Goal: Transaction & Acquisition: Purchase product/service

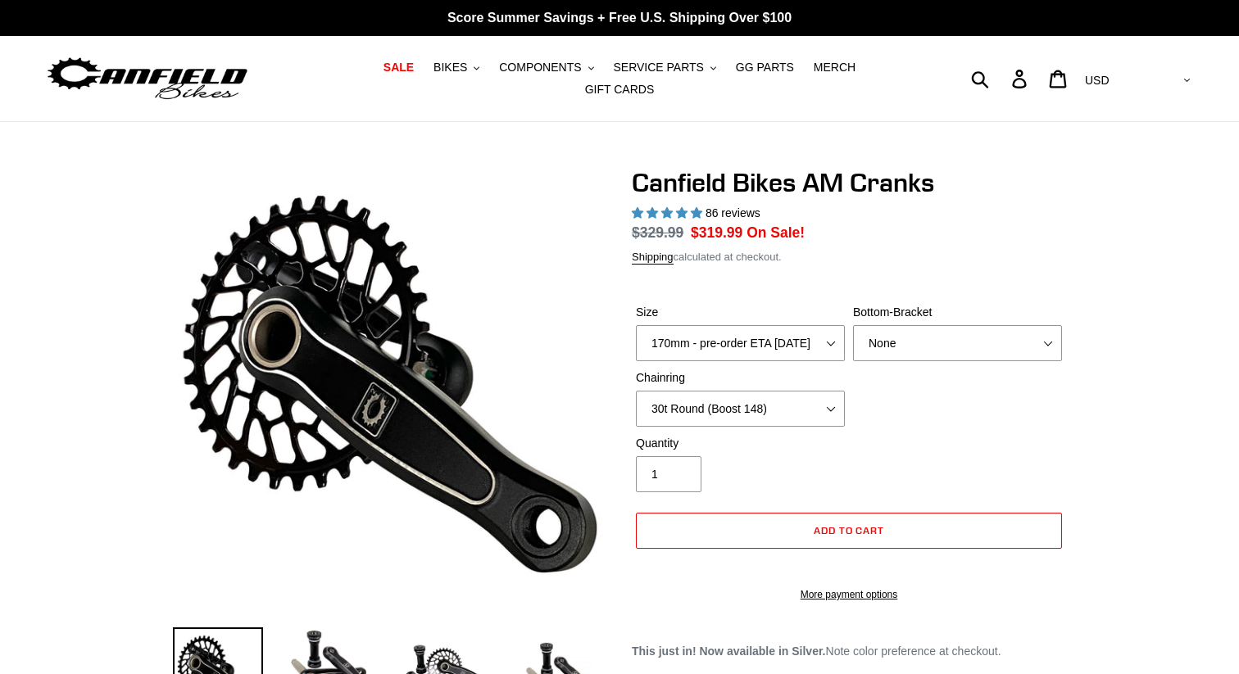
select select "highest-rating"
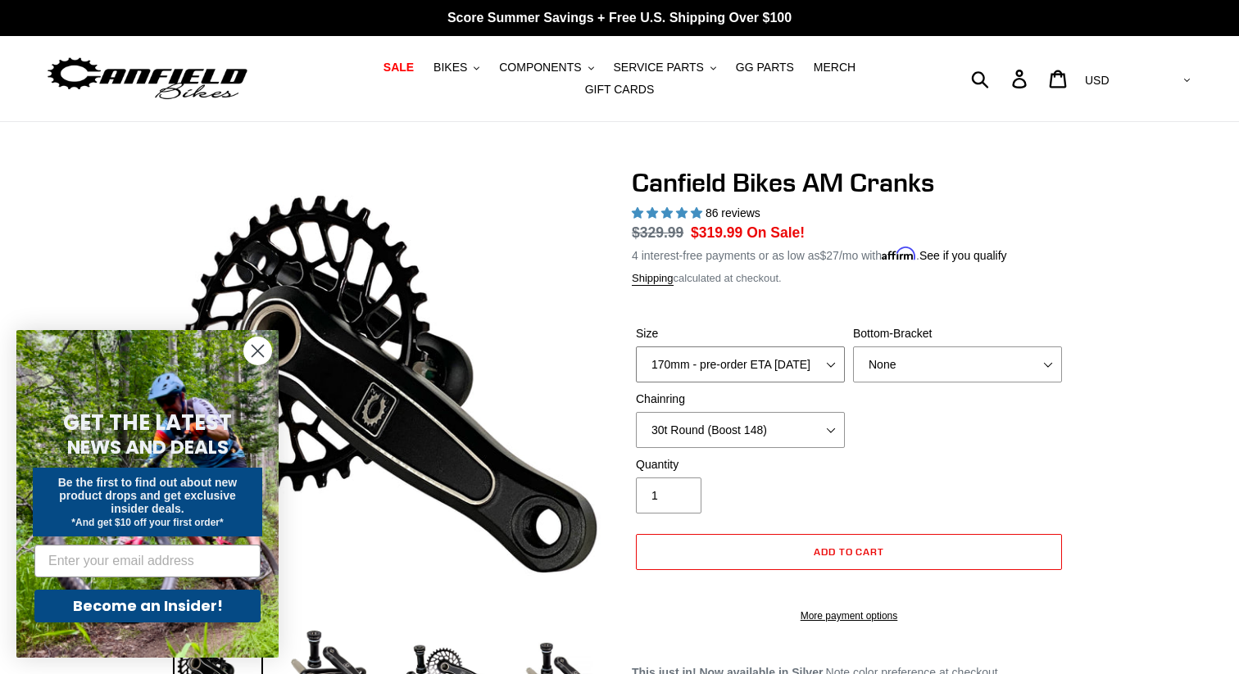
click at [798, 360] on select "150mm - pre-order ETA [DATE] 155mm - pre-order ETA [DATE] 160mm - pre-order ETA…" at bounding box center [740, 365] width 209 height 36
select select "150mm - pre-order ETA [DATE]"
click at [826, 419] on select "None 30t Round (Boost 148) 30t Oval (Boost 148) 32t Round (Boost 148) 32t Oval …" at bounding box center [740, 430] width 209 height 36
select select "32t Round (Boost 148)"
click at [936, 359] on select "None BSA Threaded 68/73mm Press Fit PF92" at bounding box center [957, 365] width 209 height 36
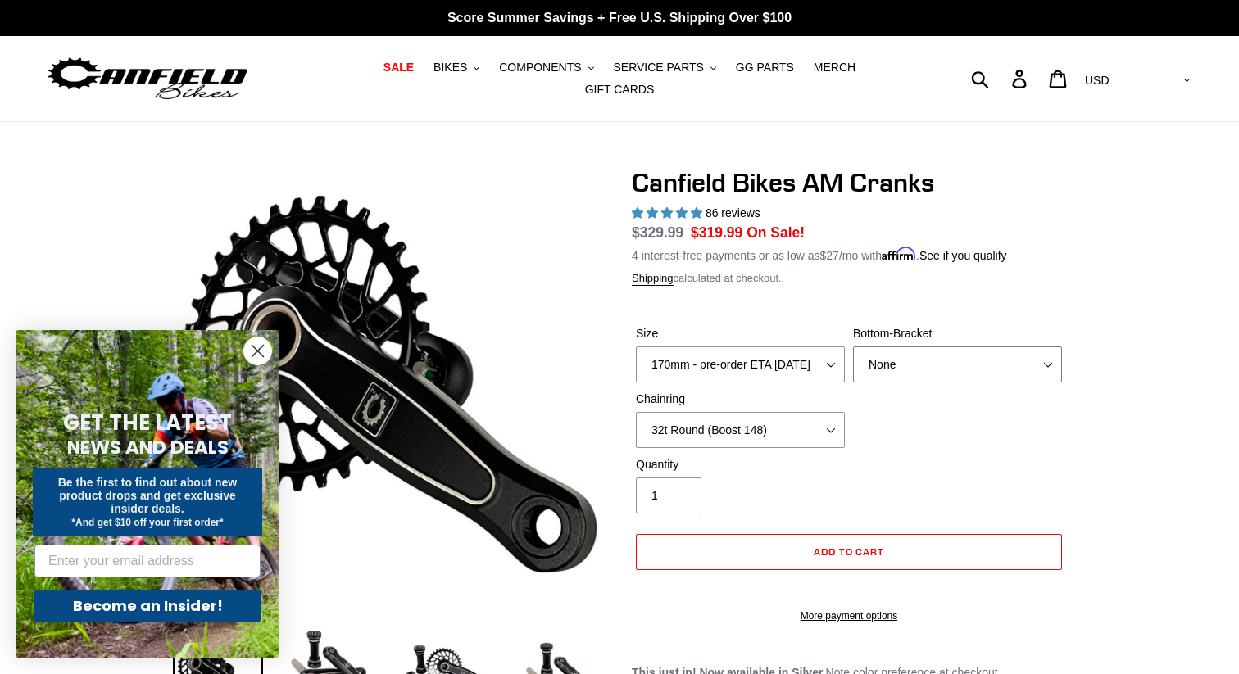
select select "BSA Threaded 68/73mm"
